Goal: Information Seeking & Learning: Learn about a topic

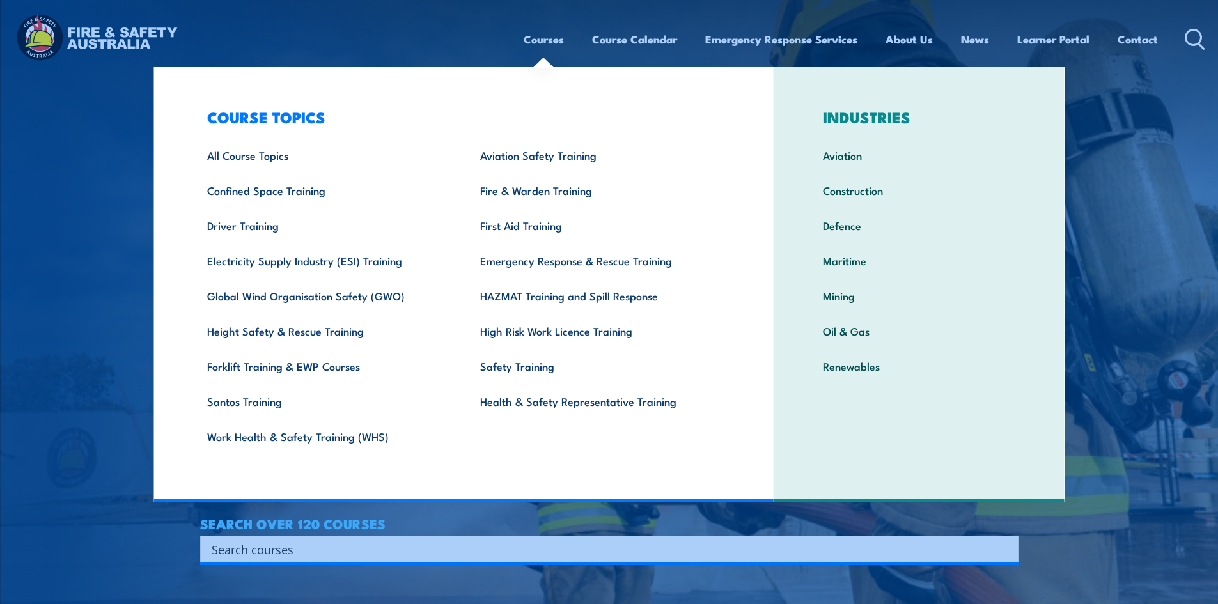
click at [555, 44] on link "Courses" at bounding box center [543, 39] width 40 height 34
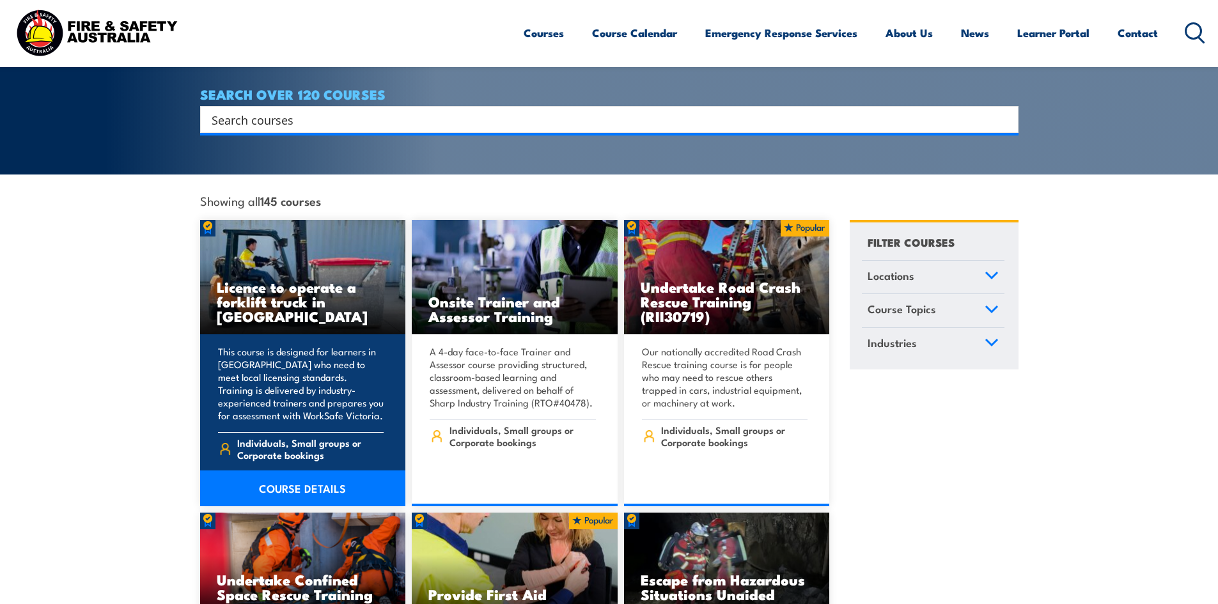
scroll to position [248, 0]
click at [296, 353] on p "This course is designed for learners in [GEOGRAPHIC_DATA] who need to meet loca…" at bounding box center [301, 383] width 166 height 77
click at [313, 478] on link "COURSE DETAILS" at bounding box center [303, 488] width 206 height 36
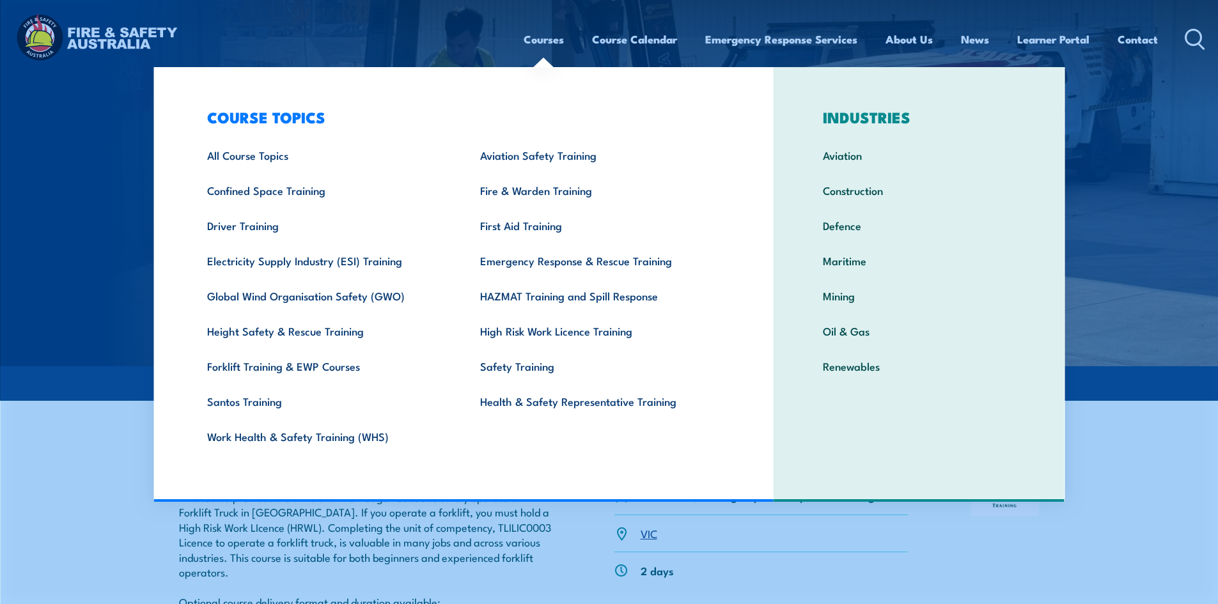
click at [531, 38] on link "Courses" at bounding box center [543, 39] width 40 height 34
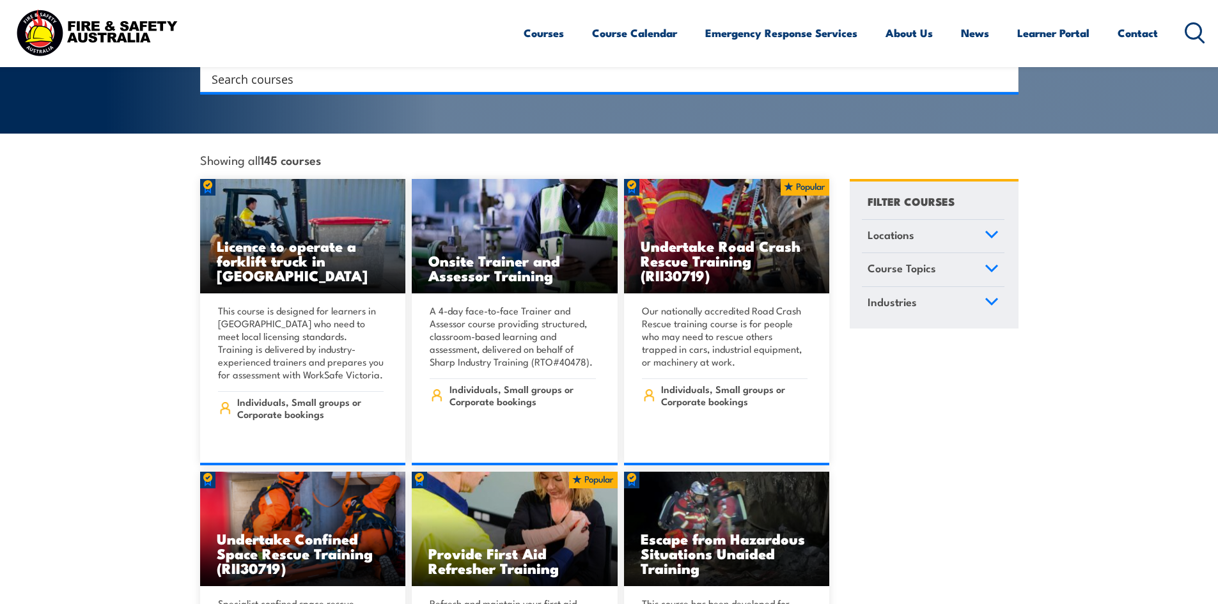
scroll to position [289, 0]
